Goal: Check status: Check status

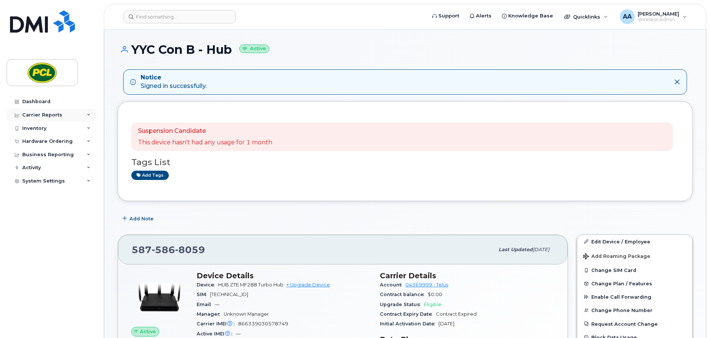
click at [59, 119] on div "Carrier Reports" at bounding box center [52, 114] width 90 height 13
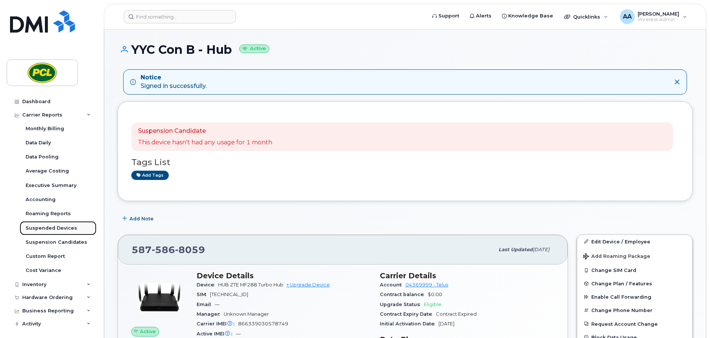
click at [59, 228] on div "Suspended Devices" at bounding box center [52, 228] width 52 height 7
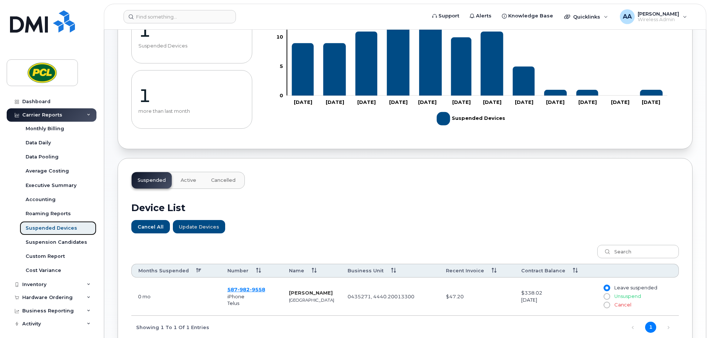
scroll to position [193, 0]
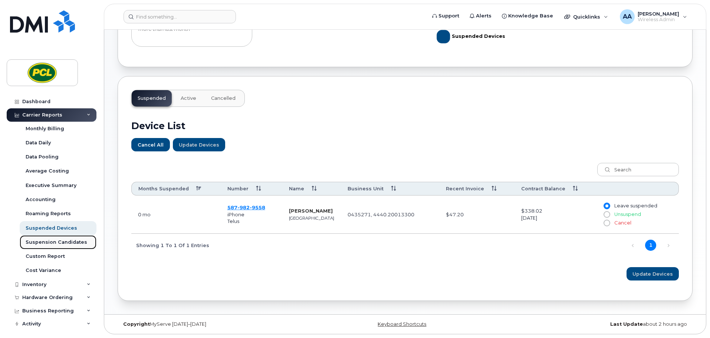
click at [61, 244] on div "Suspension Candidates" at bounding box center [57, 242] width 62 height 7
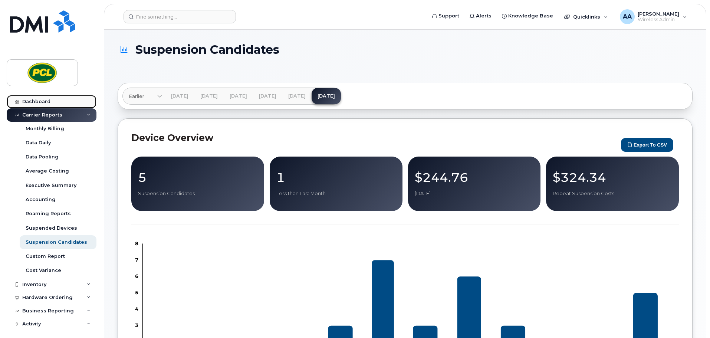
drag, startPoint x: 49, startPoint y: 98, endPoint x: 68, endPoint y: 99, distance: 19.7
click at [49, 98] on link "Dashboard" at bounding box center [52, 101] width 90 height 13
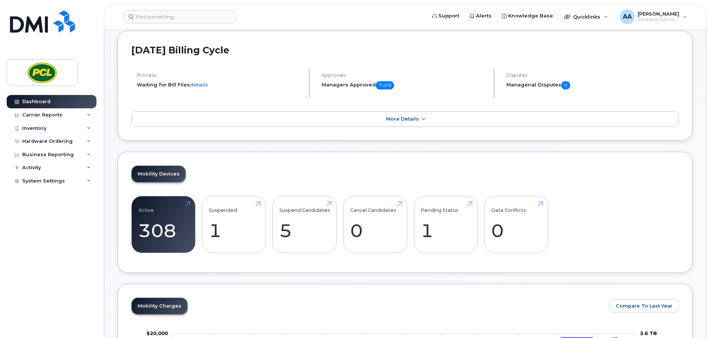
scroll to position [111, 0]
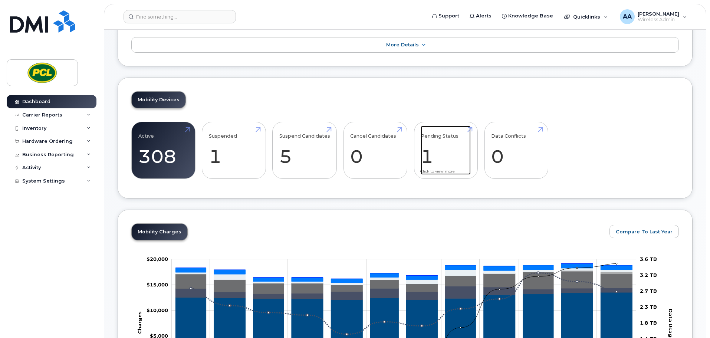
click at [443, 150] on link "Pending Status 1" at bounding box center [446, 150] width 50 height 49
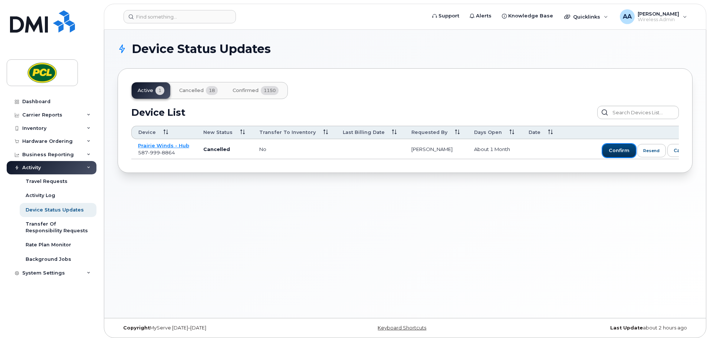
click at [616, 148] on span "confirm" at bounding box center [619, 150] width 21 height 7
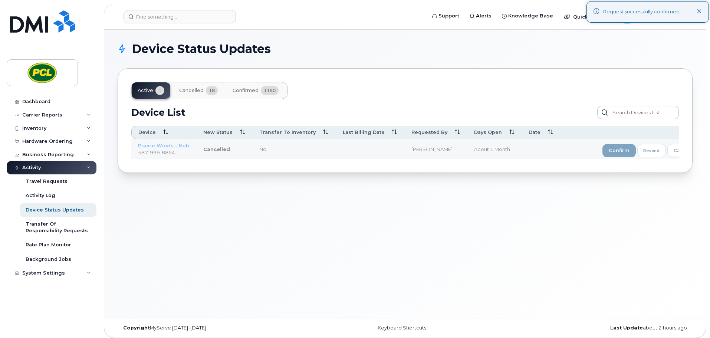
drag, startPoint x: 403, startPoint y: 162, endPoint x: 440, endPoint y: 162, distance: 37.1
click at [440, 162] on div "Active 1 Cancelled 18 Confirmed 1150 Device List Confirm Request Resend Notific…" at bounding box center [405, 120] width 575 height 105
click at [450, 190] on div "Device Status Updates Active 1 Cancelled 18 Confirmed 1150 Device List Confirm …" at bounding box center [405, 174] width 602 height 288
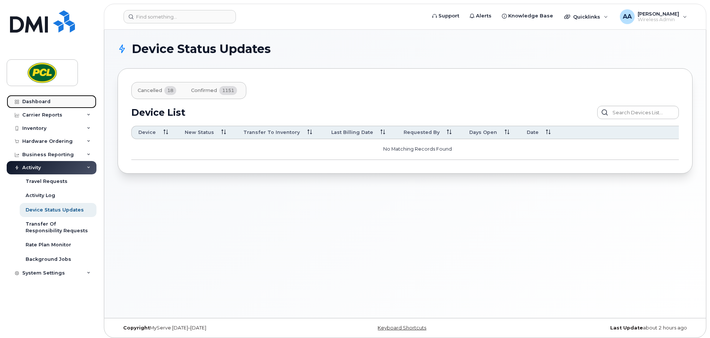
click at [44, 102] on div "Dashboard" at bounding box center [36, 102] width 28 height 6
